Goal: Task Accomplishment & Management: Manage account settings

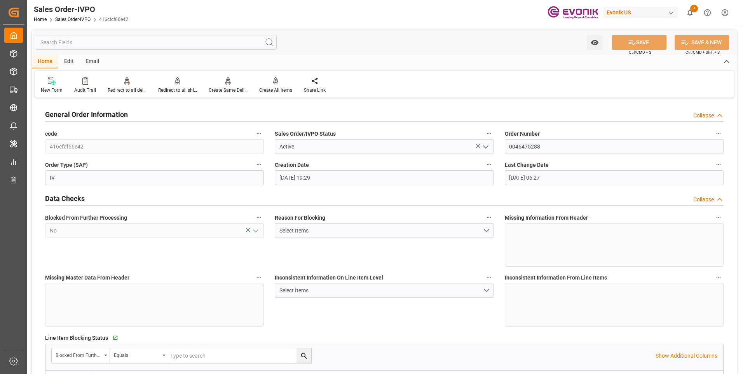
scroll to position [1437, 0]
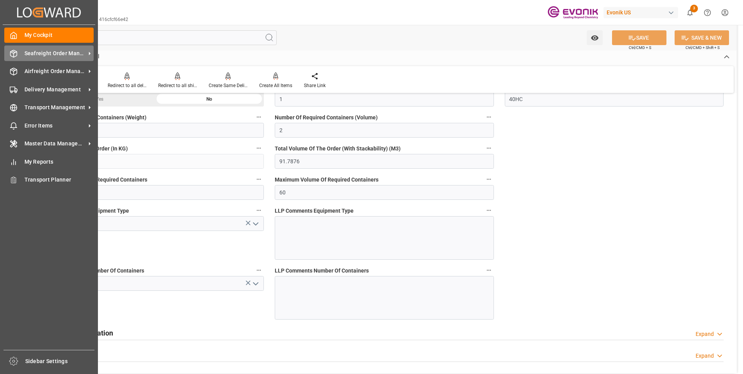
click at [15, 50] on icon at bounding box center [14, 54] width 8 height 8
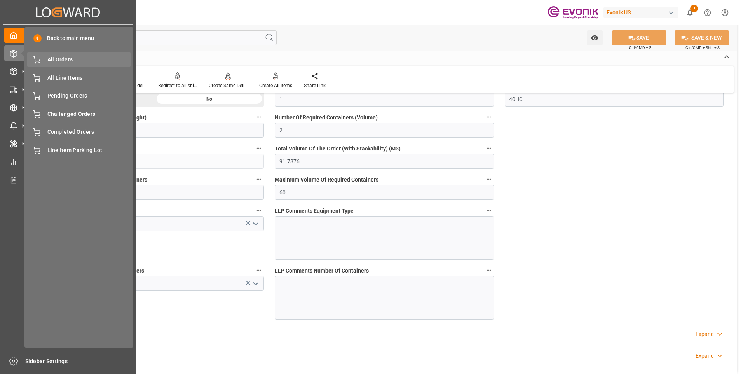
click at [40, 63] on icon at bounding box center [37, 60] width 8 height 8
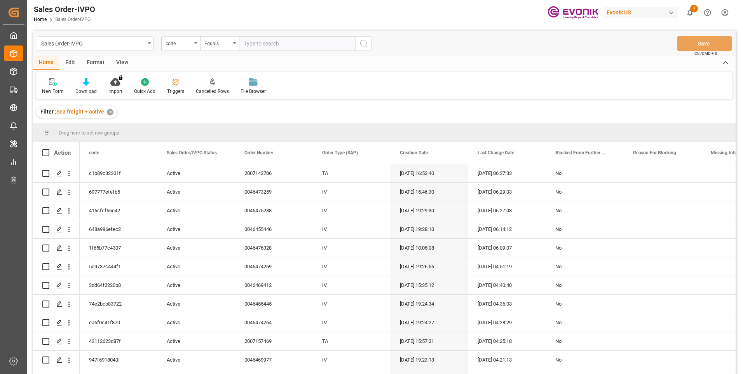
click at [190, 46] on div "code" at bounding box center [178, 42] width 26 height 9
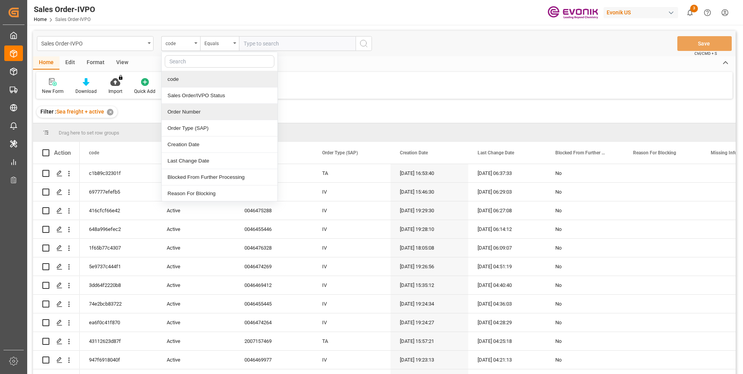
click at [191, 117] on div "Order Number" at bounding box center [220, 112] width 116 height 16
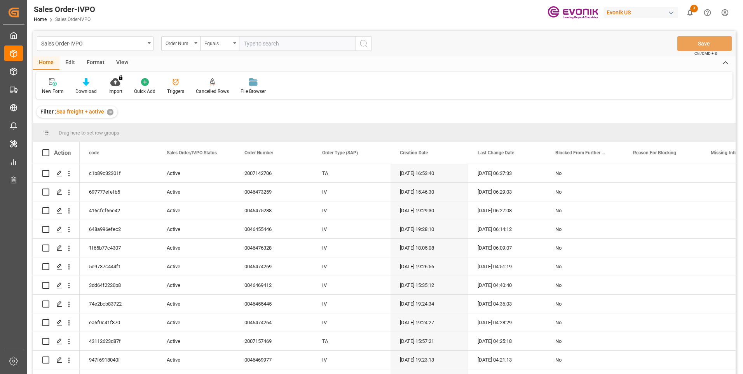
click at [269, 42] on input "text" at bounding box center [297, 43] width 117 height 15
paste input "0046473696"
type input "0046473696"
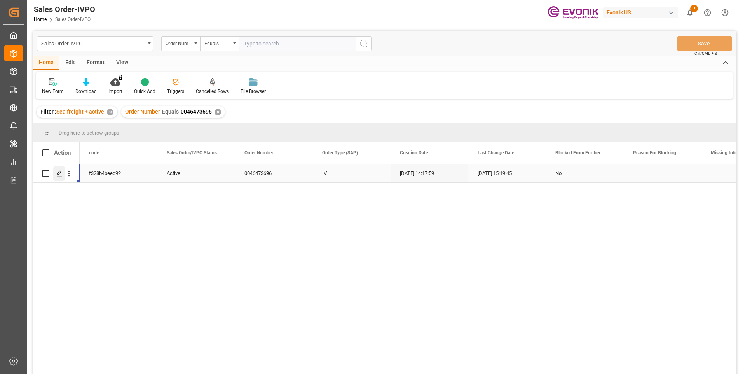
click at [60, 174] on icon "Press SPACE to select this row." at bounding box center [59, 173] width 6 height 6
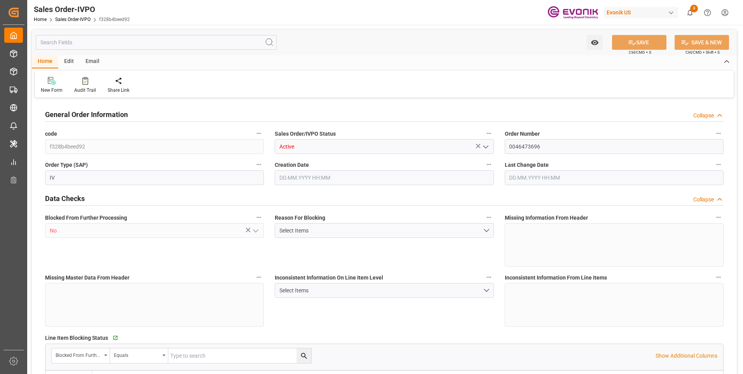
type input "BRSSZ"
type input "[EMAIL_ADDRESS] No: [PHONE_NUMBER]"
type input "0"
type input "1"
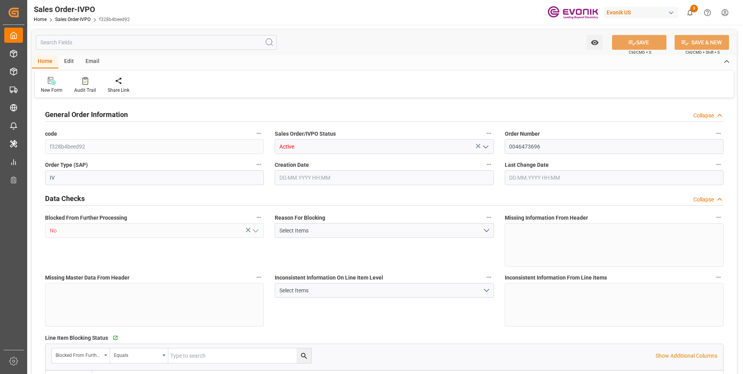
type input "1"
type input "9932.776"
type input "12.6175"
type input "17000"
type input "30"
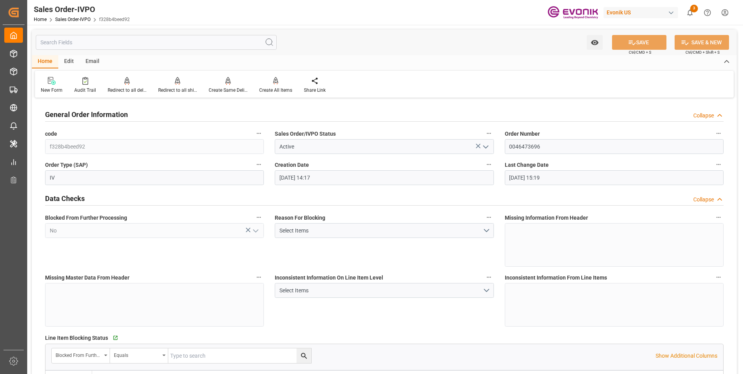
type input "[DATE] 14:17"
type input "[DATE] 15:19"
type input "[EMAIL_ADDRESS] No: [PHONE_NUMBER]"
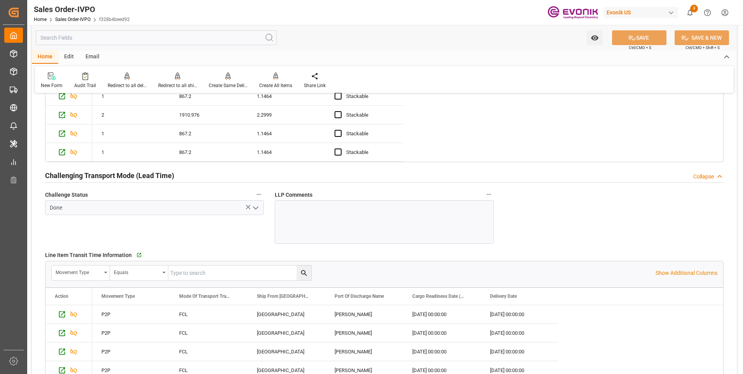
scroll to position [1554, 0]
